Goal: Transaction & Acquisition: Purchase product/service

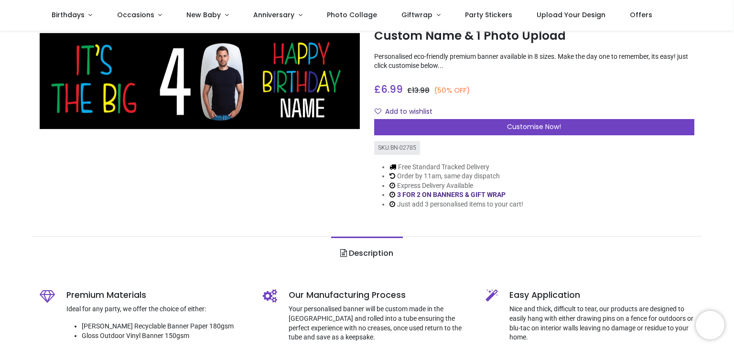
scroll to position [48, 0]
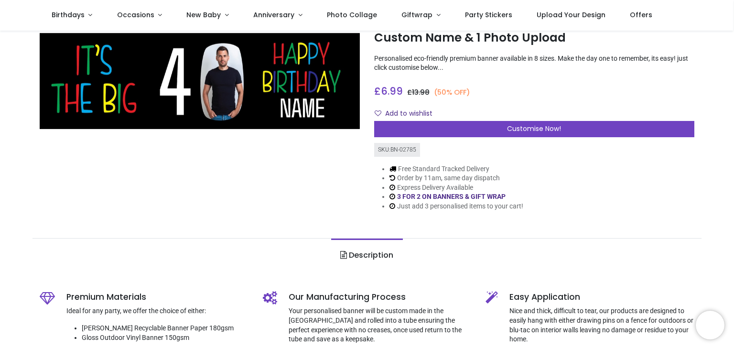
click at [375, 255] on link "Description" at bounding box center [366, 254] width 71 height 33
click at [237, 228] on div "Shop 40th Birthday Personalised 40th Birthday Banner - It's The Big 40 - Custom…" at bounding box center [367, 355] width 734 height 744
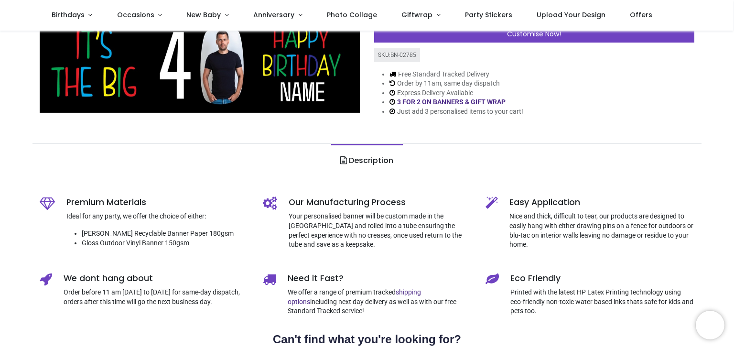
scroll to position [143, 0]
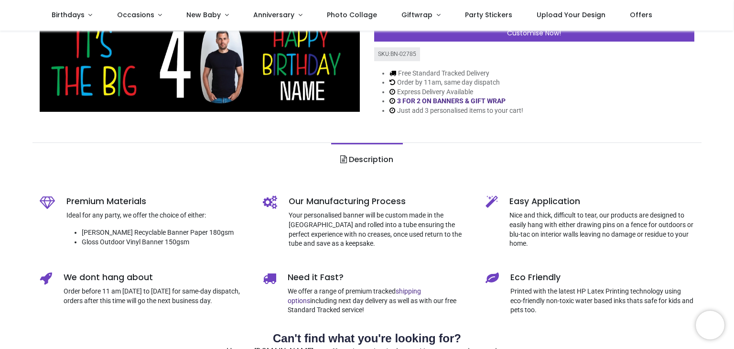
click at [378, 158] on link "Description" at bounding box center [366, 159] width 71 height 33
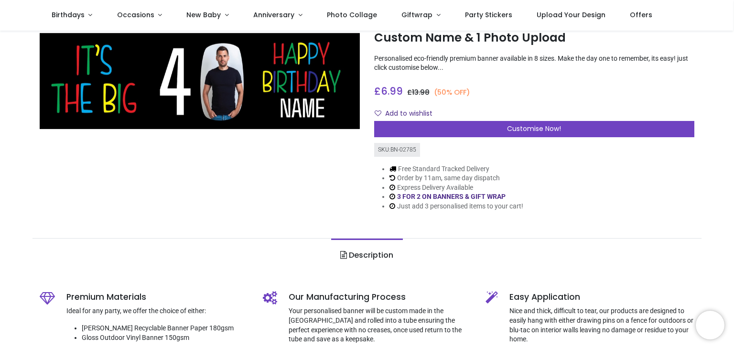
scroll to position [0, 0]
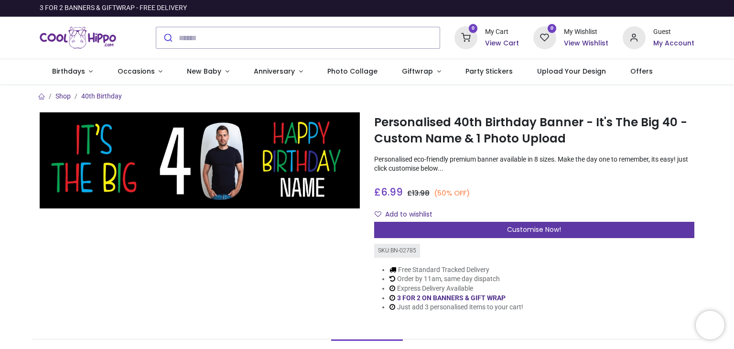
click at [525, 226] on span "Customise Now!" at bounding box center [534, 230] width 54 height 10
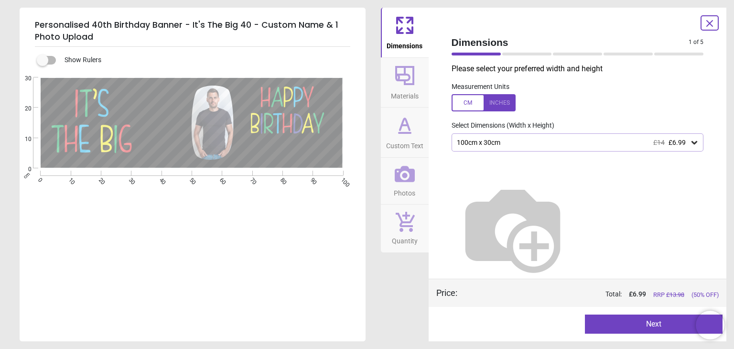
click at [691, 142] on icon at bounding box center [694, 142] width 6 height 3
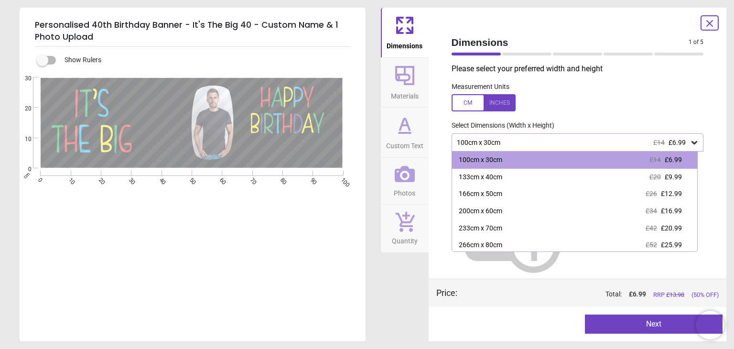
click at [495, 102] on div at bounding box center [484, 102] width 64 height 17
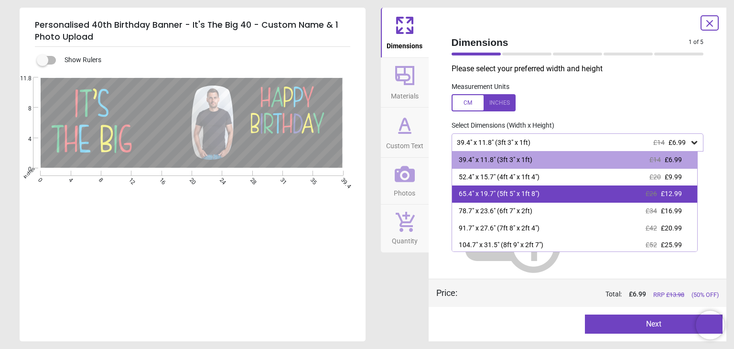
scroll to position [36, 0]
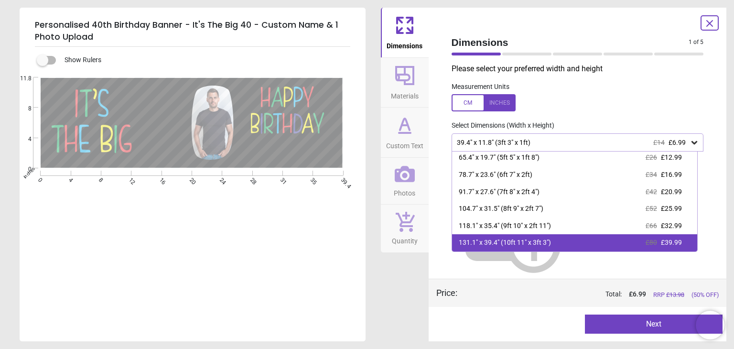
click at [562, 243] on div "131.1" x 39.4" (10ft 11" x 3ft 3") £80 £39.99" at bounding box center [574, 242] width 245 height 17
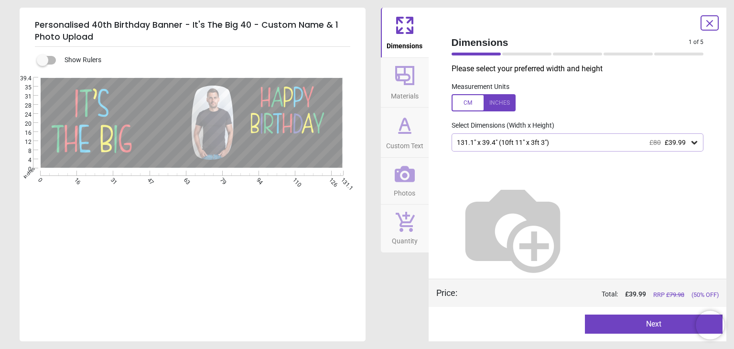
click at [410, 84] on icon at bounding box center [404, 75] width 19 height 19
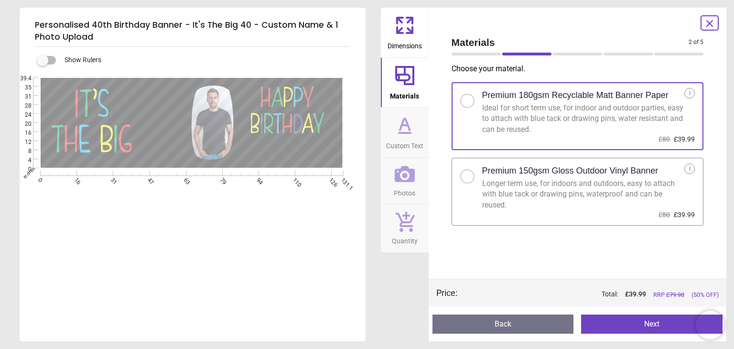
click at [473, 175] on div at bounding box center [467, 176] width 14 height 14
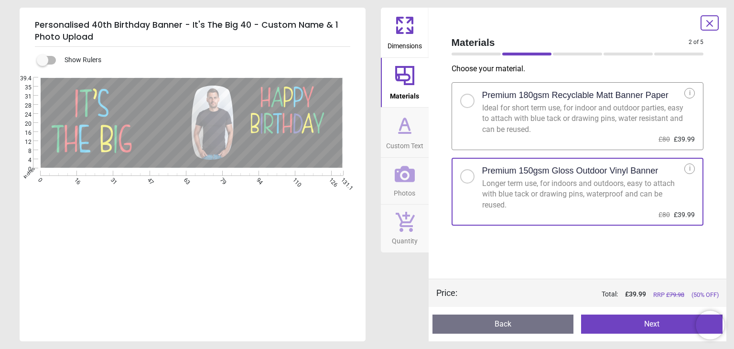
click at [410, 137] on span "Custom Text" at bounding box center [404, 144] width 37 height 14
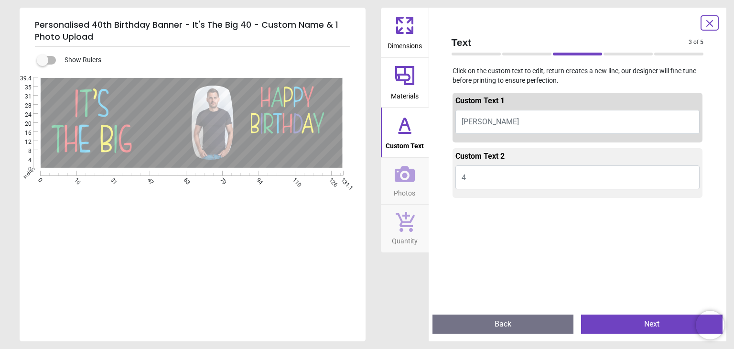
click at [485, 118] on button "[PERSON_NAME]" at bounding box center [577, 122] width 245 height 24
type textarea "***"
click at [411, 180] on icon at bounding box center [405, 174] width 20 height 16
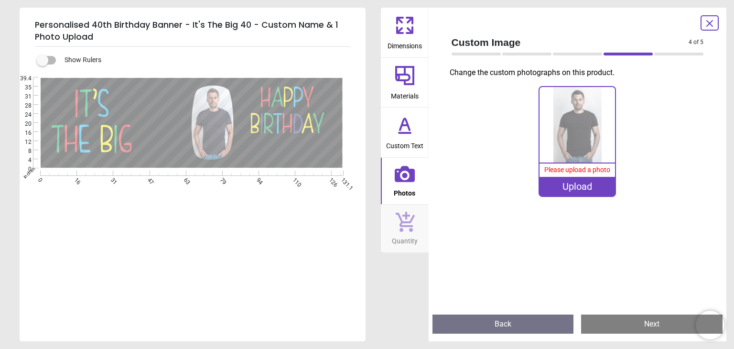
click at [568, 188] on div "Upload" at bounding box center [576, 186] width 75 height 19
